Goal: Task Accomplishment & Management: Use online tool/utility

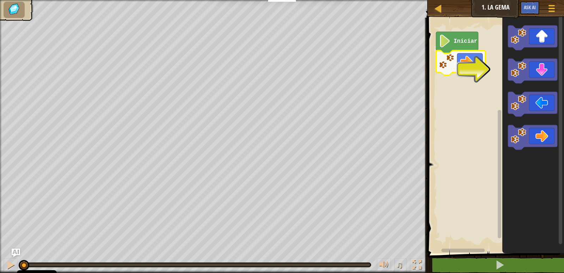
click at [481, 70] on icon "Espacio de trabajo de Blockly" at bounding box center [460, 62] width 49 height 25
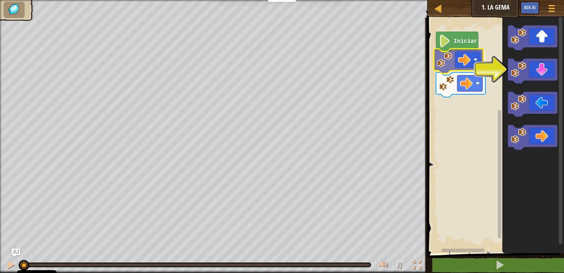
click at [464, 61] on div "Iniciar" at bounding box center [495, 133] width 139 height 239
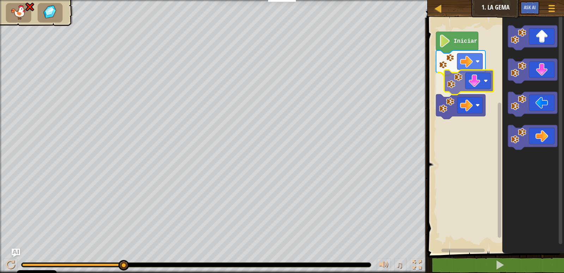
click at [460, 84] on div "Iniciar" at bounding box center [495, 133] width 139 height 239
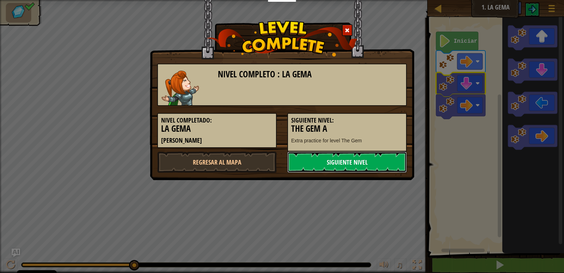
click at [377, 157] on link "Siguiente nivel" at bounding box center [348, 161] width 120 height 21
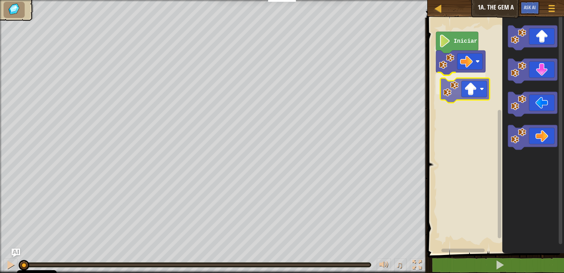
click at [459, 96] on div "Iniciar" at bounding box center [495, 133] width 139 height 239
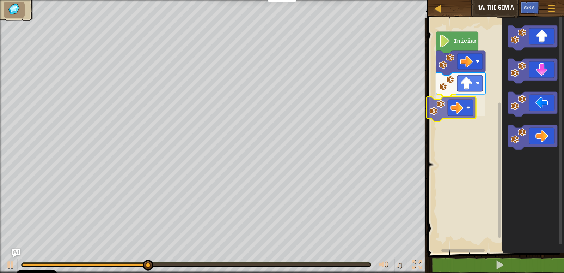
click at [460, 101] on div "Iniciar" at bounding box center [495, 133] width 139 height 239
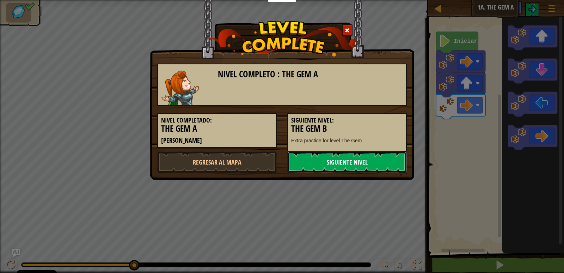
click at [358, 163] on link "Siguiente nivel" at bounding box center [348, 161] width 120 height 21
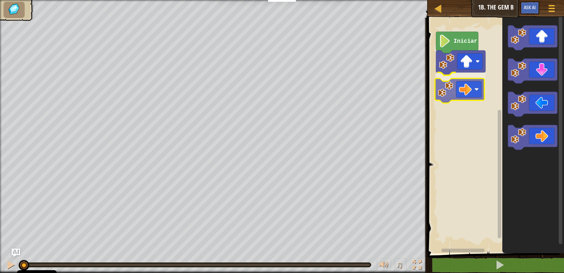
click at [459, 87] on div "Iniciar" at bounding box center [495, 133] width 139 height 239
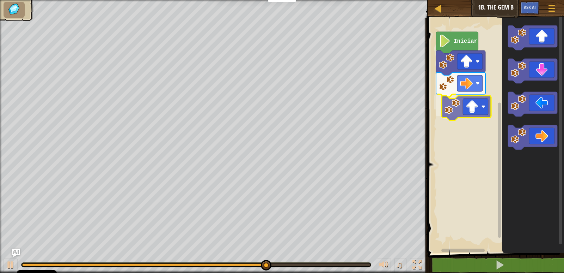
click at [469, 111] on div "Iniciar" at bounding box center [495, 133] width 139 height 239
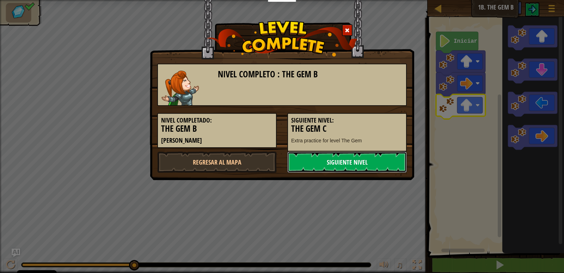
click at [345, 161] on link "Siguiente nivel" at bounding box center [348, 161] width 120 height 21
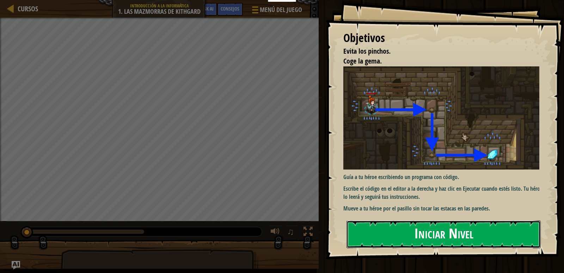
click at [425, 227] on button "Iniciar Nivel" at bounding box center [444, 234] width 194 height 28
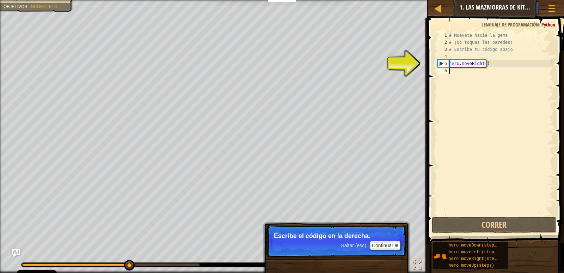
click at [466, 73] on div "# Muévete hacia la gema. # ¡No toques las paredes! # Escribe tu código abajo. h…" at bounding box center [501, 131] width 106 height 198
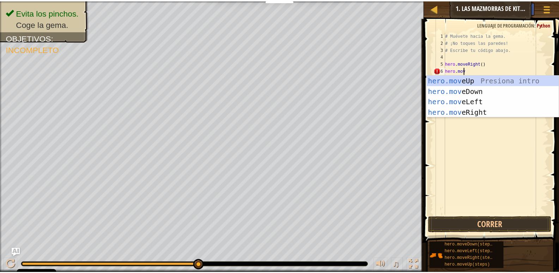
scroll to position [3, 1]
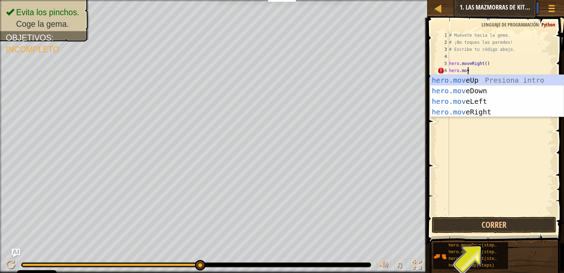
type textarea "hero.move"
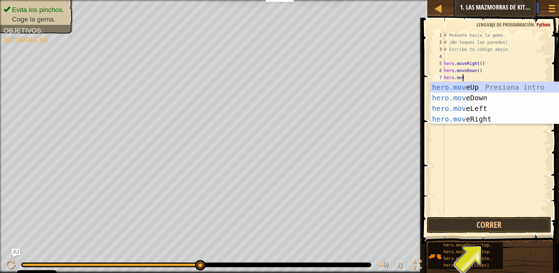
type textarea "hero.move"
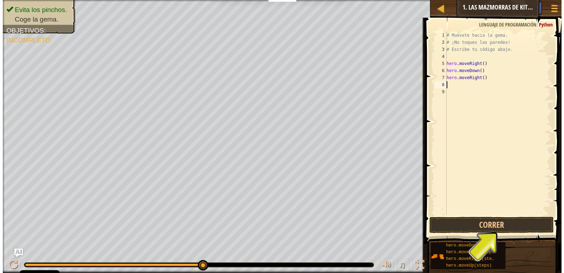
scroll to position [3, 0]
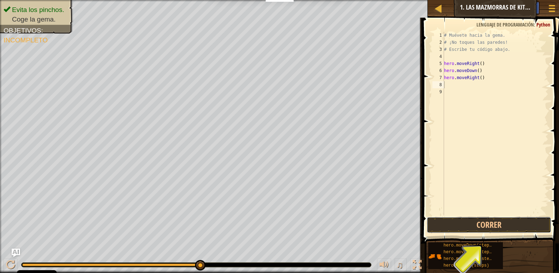
drag, startPoint x: 495, startPoint y: 221, endPoint x: 501, endPoint y: 206, distance: 16.0
click at [495, 220] on button "Correr" at bounding box center [489, 225] width 124 height 16
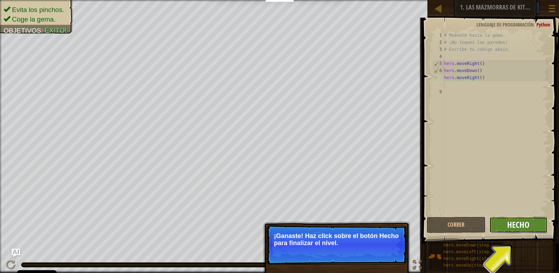
click at [525, 222] on span "Hecho" at bounding box center [518, 224] width 22 height 11
